Goal: Navigation & Orientation: Understand site structure

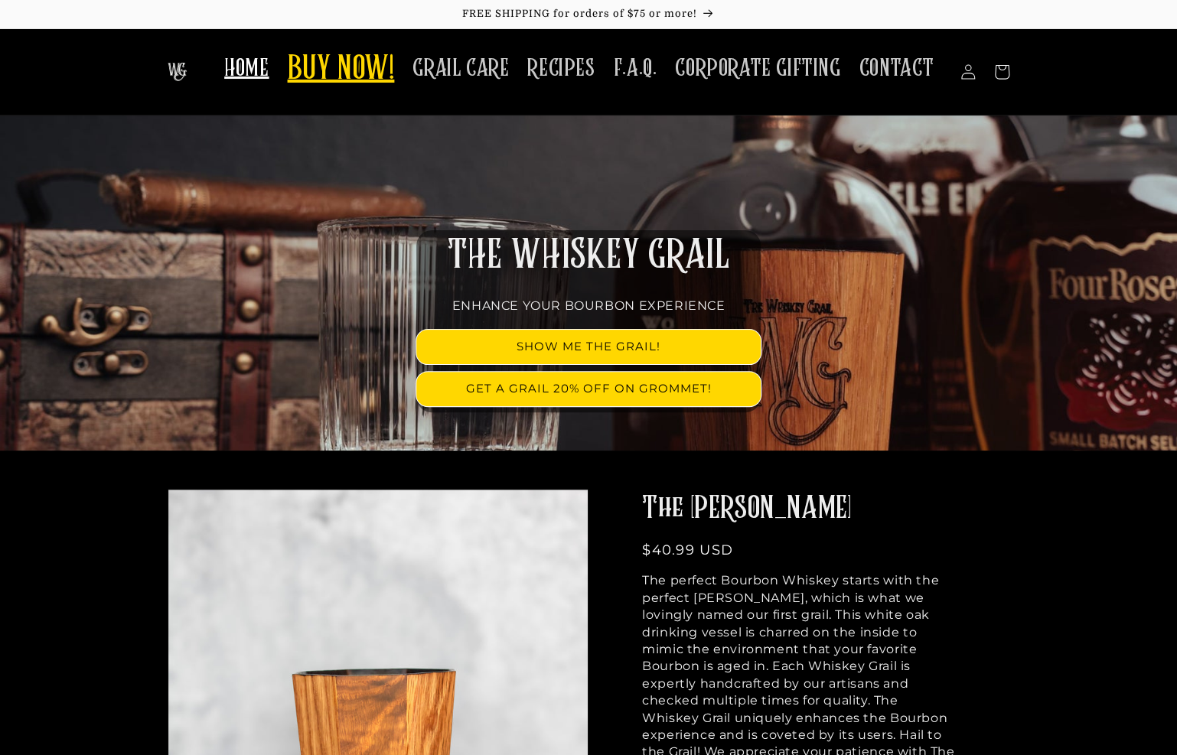
click at [378, 63] on span "BUY NOW!" at bounding box center [340, 70] width 107 height 42
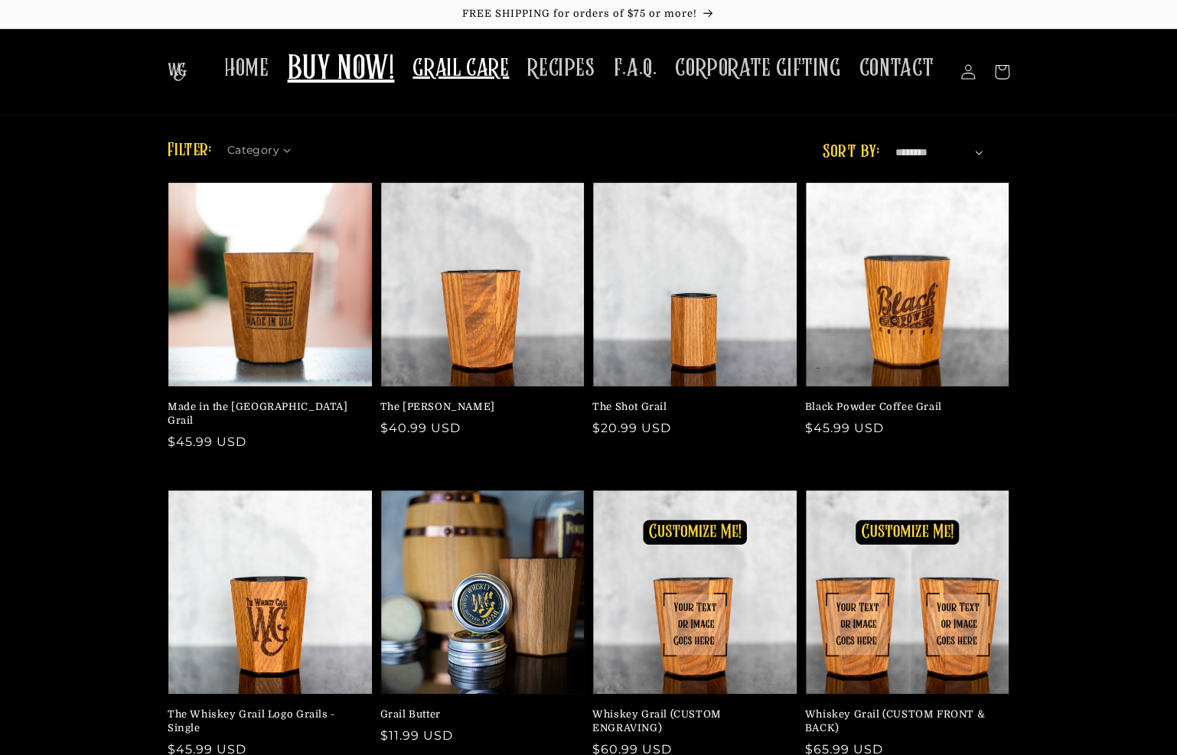
click at [488, 67] on span "GRAIL CARE" at bounding box center [460, 69] width 96 height 30
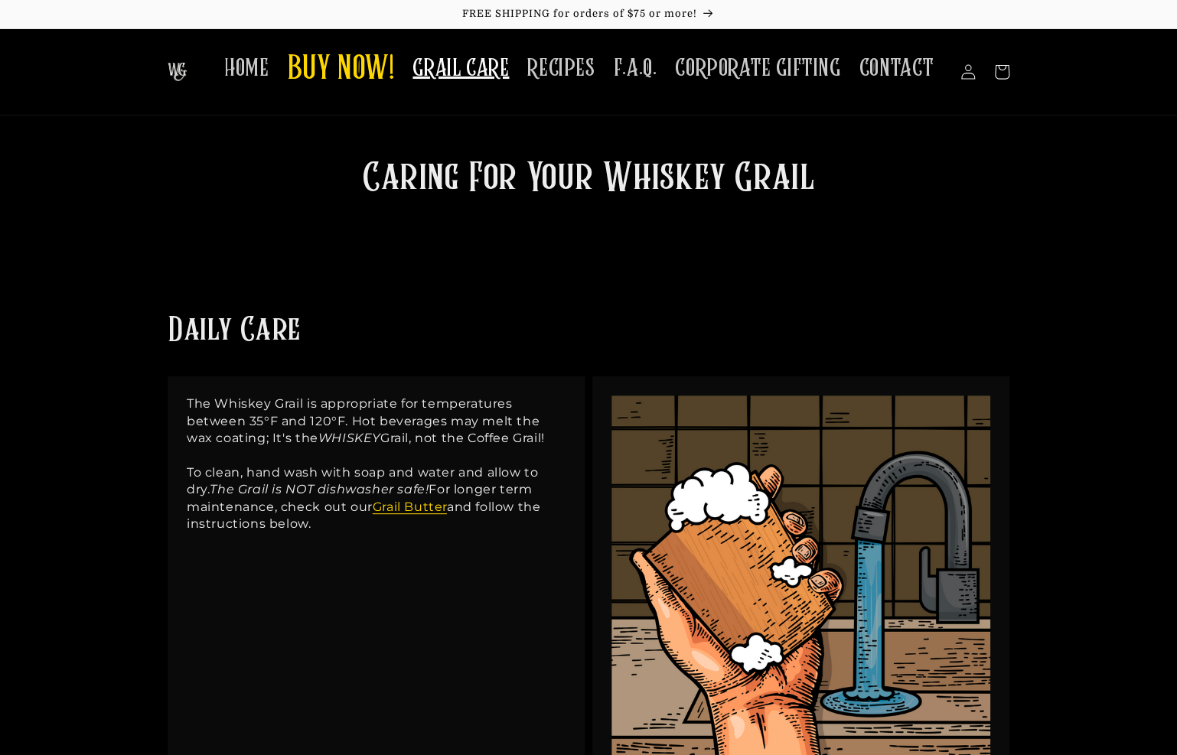
click at [635, 75] on span "F.A.Q." at bounding box center [635, 69] width 44 height 30
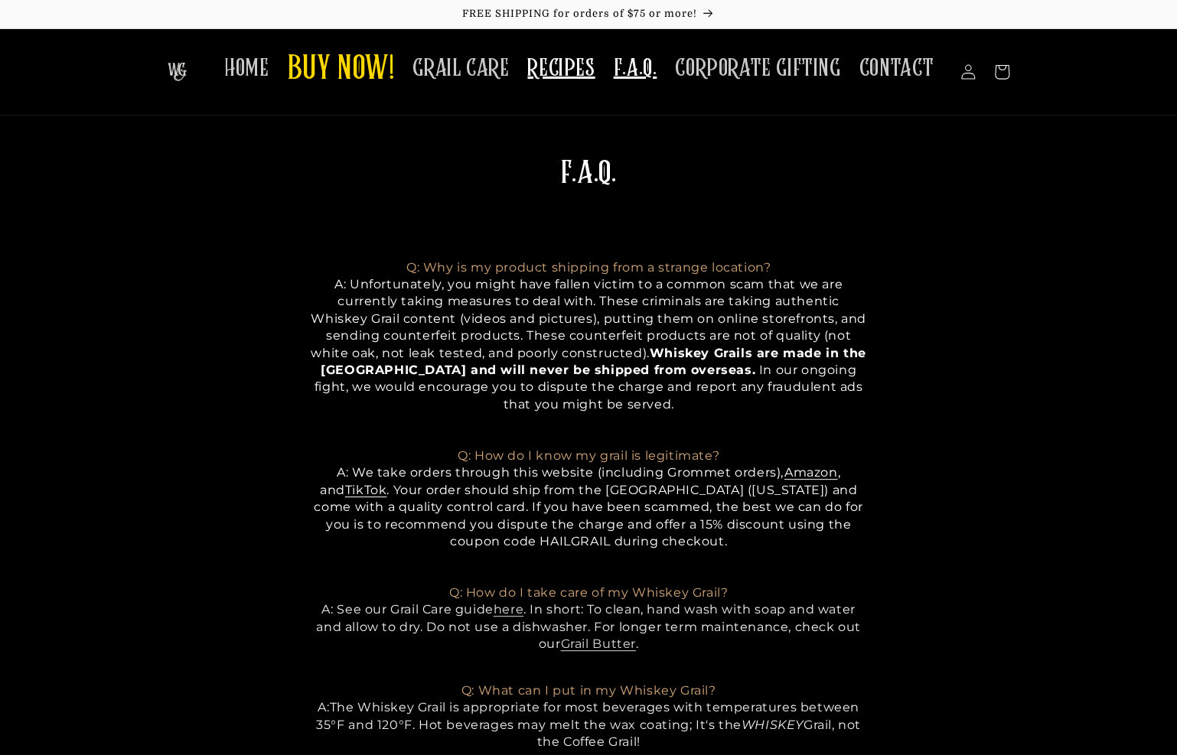
click at [562, 77] on span "RECIPES" at bounding box center [560, 69] width 67 height 30
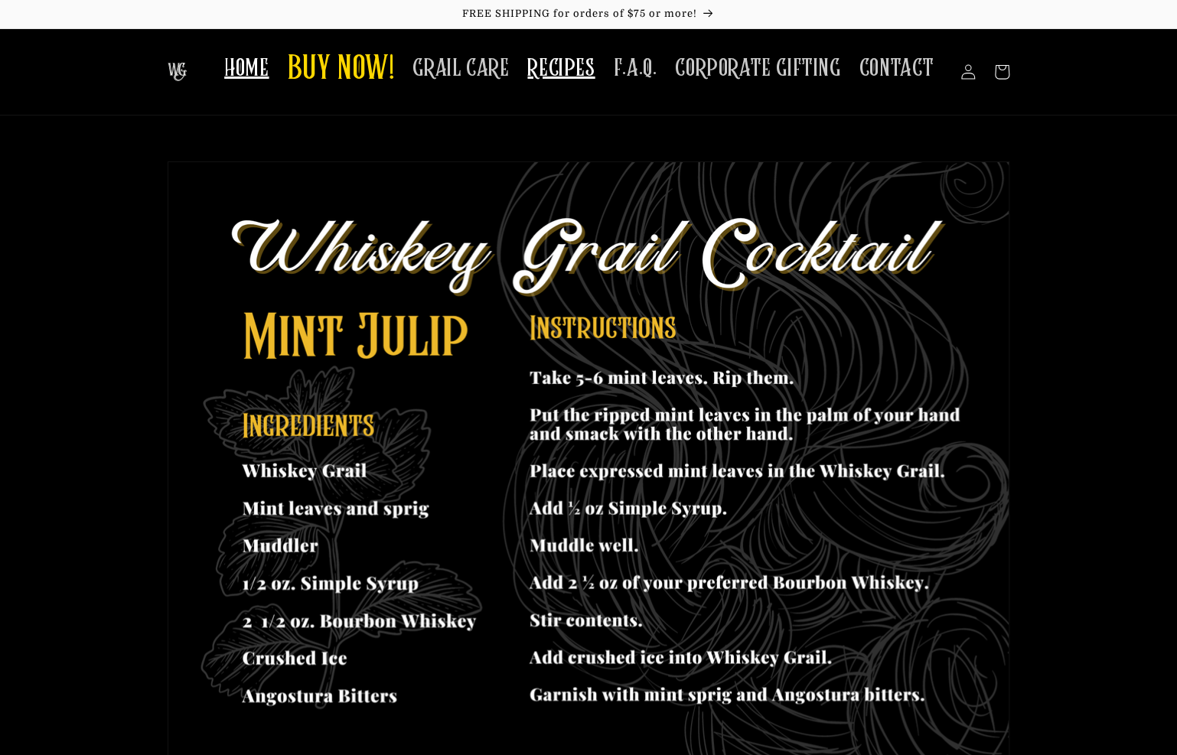
click at [259, 65] on span "HOME" at bounding box center [246, 69] width 44 height 30
